Goal: Task Accomplishment & Management: Use online tool/utility

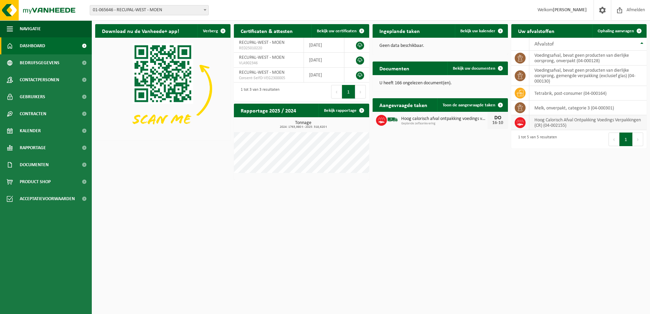
click at [570, 122] on td "Hoog Calorisch Afval Ontpakking Voedings Verpakkingen (CR) (04-002155)" at bounding box center [588, 122] width 117 height 15
click at [546, 120] on td "Hoog Calorisch Afval Ontpakking Voedings Verpakkingen (CR) (04-002155)" at bounding box center [588, 122] width 117 height 15
click at [446, 121] on span "Hoog calorisch afval ontpakking voedings verpakkingen (cr)" at bounding box center [444, 118] width 86 height 5
click at [444, 123] on span "Geplande zelfaanlevering" at bounding box center [444, 124] width 86 height 4
click at [448, 119] on span "Hoog calorisch afval ontpakking voedings verpakkingen (cr)" at bounding box center [444, 118] width 86 height 5
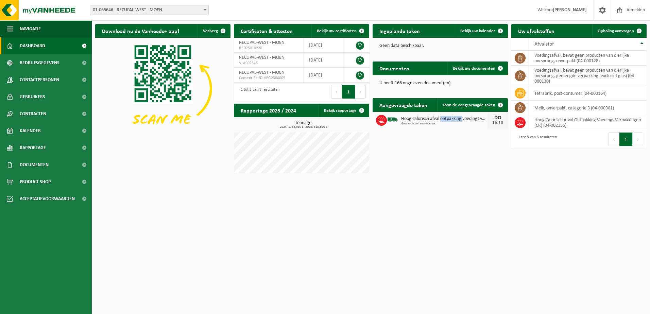
click at [448, 119] on span "Hoog calorisch afval ontpakking voedings verpakkingen (cr)" at bounding box center [444, 118] width 86 height 5
click at [588, 122] on td "Hoog Calorisch Afval Ontpakking Voedings Verpakkingen (CR) (04-002155)" at bounding box center [588, 122] width 117 height 15
click at [284, 44] on span "RECUPAL-WEST - MOEN" at bounding box center [262, 42] width 46 height 5
drag, startPoint x: 284, startPoint y: 44, endPoint x: 268, endPoint y: 48, distance: 15.8
click at [268, 48] on span "RED25010220" at bounding box center [269, 48] width 60 height 5
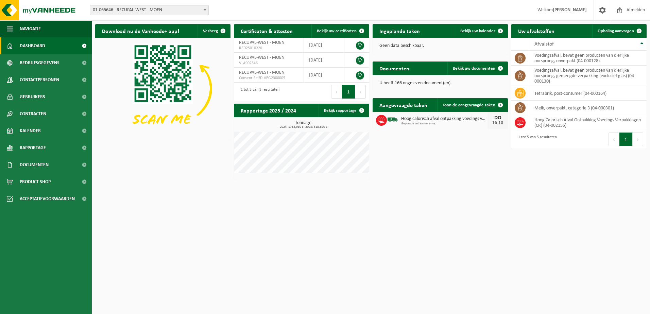
click at [446, 123] on span "Geplande zelfaanlevering" at bounding box center [444, 124] width 86 height 4
click at [447, 120] on span "Hoog calorisch afval ontpakking voedings verpakkingen (cr)" at bounding box center [444, 118] width 86 height 5
click at [579, 198] on html "Vestiging: 03-052913 - RECUPAL-WEST - MOENKOUTERSTRAAT - MOEN 01-065646 - RECUP…" at bounding box center [325, 157] width 650 height 314
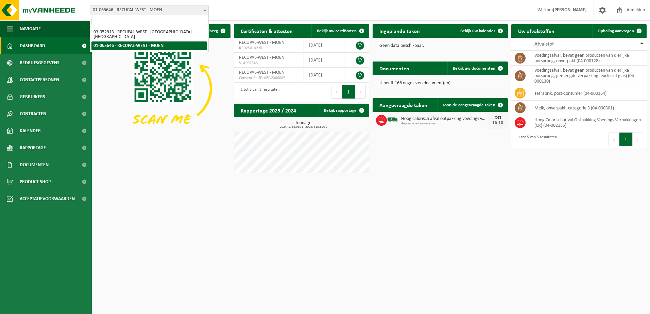
click at [167, 9] on span "01-065646 - RECUPAL-WEST - MOEN" at bounding box center [149, 10] width 118 height 10
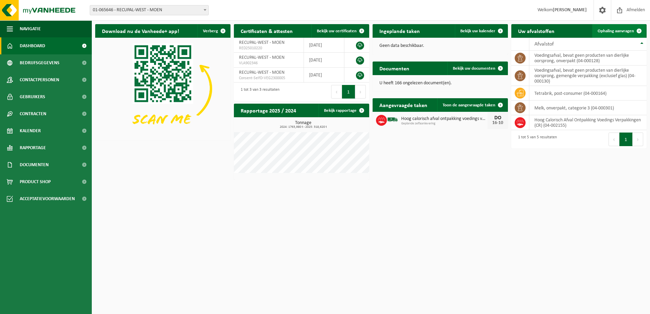
click at [620, 28] on link "Ophaling aanvragen" at bounding box center [620, 31] width 54 height 14
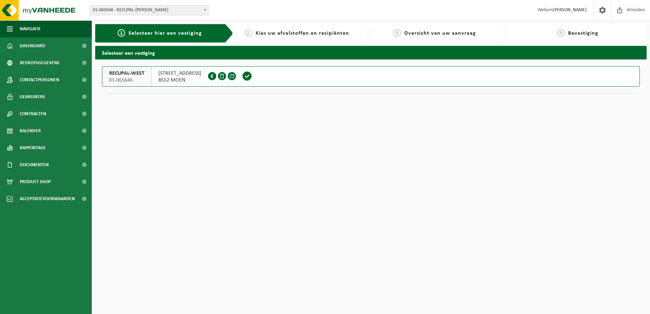
click at [201, 75] on span "MOENKOUTERSTRAAT 16" at bounding box center [180, 73] width 43 height 7
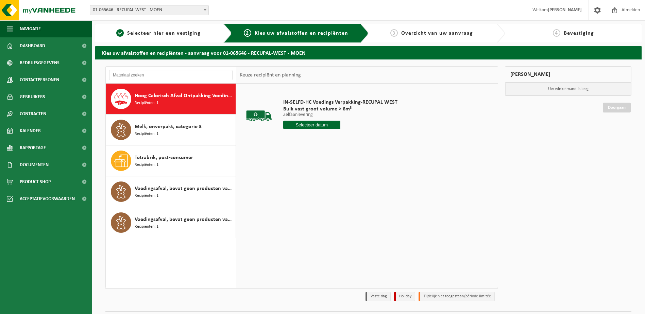
click at [158, 101] on span "Recipiënten: 1" at bounding box center [147, 103] width 24 height 6
click at [324, 124] on input "text" at bounding box center [311, 125] width 57 height 9
click at [334, 182] on div "17" at bounding box center [337, 185] width 12 height 11
type input "Van 2025-10-17"
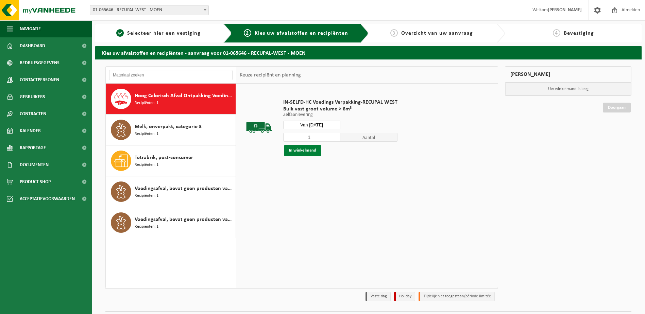
click at [310, 151] on button "In winkelmand" at bounding box center [302, 150] width 37 height 11
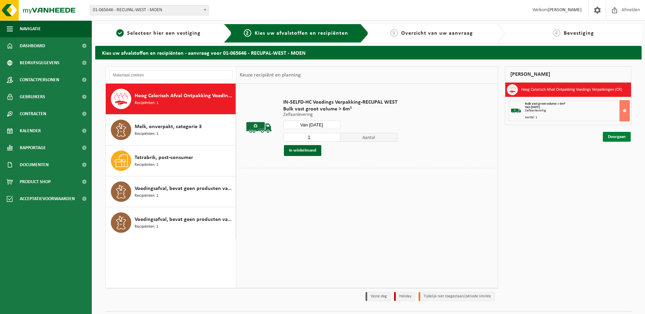
click at [624, 137] on link "Doorgaan" at bounding box center [617, 137] width 28 height 10
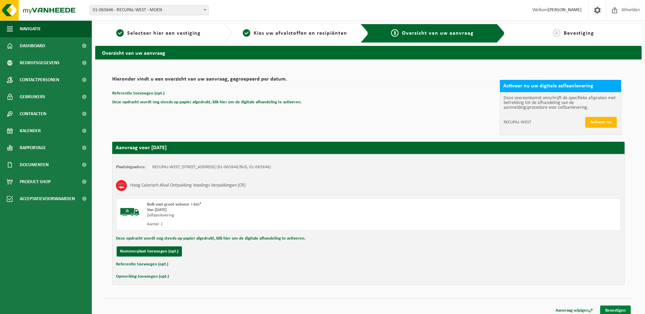
click at [619, 309] on link "Bevestigen" at bounding box center [615, 311] width 31 height 10
